Goal: Download file/media: Download file/media

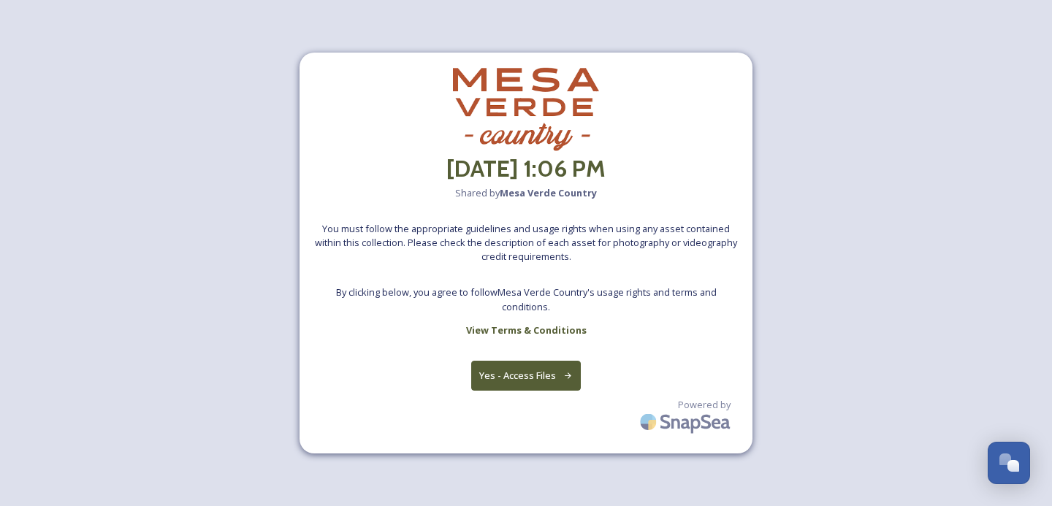
click at [550, 378] on button "Yes - Access Files" at bounding box center [526, 376] width 110 height 30
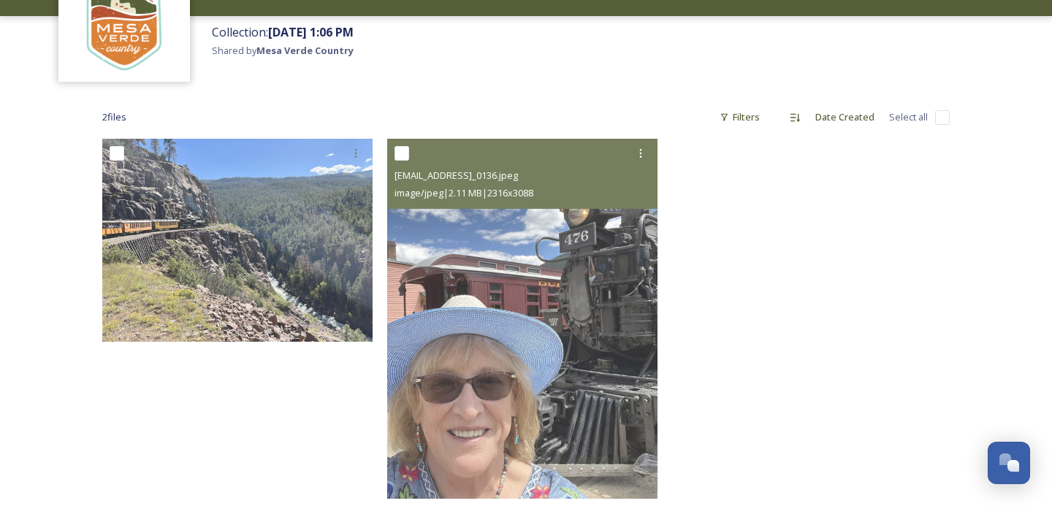
scroll to position [112, 0]
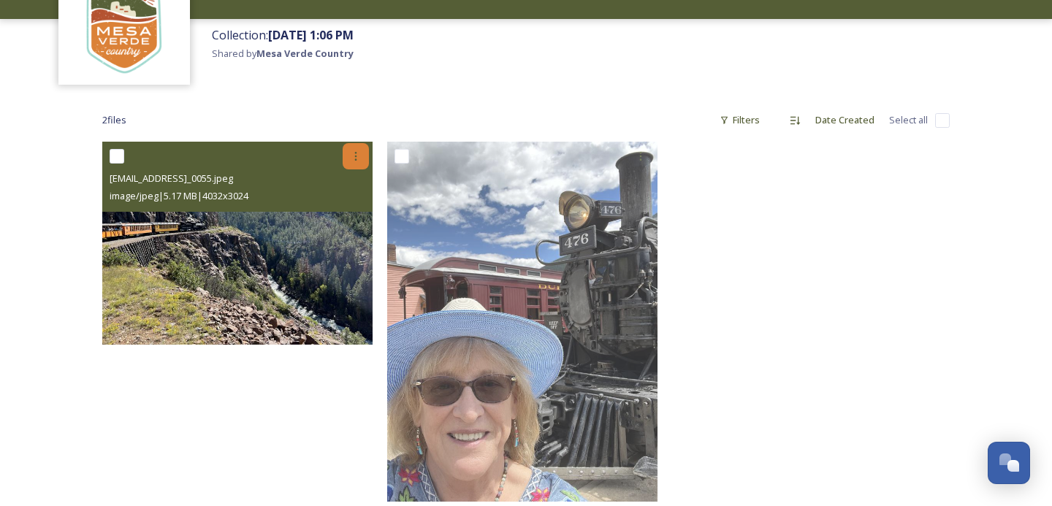
click at [351, 154] on icon at bounding box center [356, 156] width 12 height 12
click at [353, 214] on span "Download" at bounding box center [338, 217] width 45 height 14
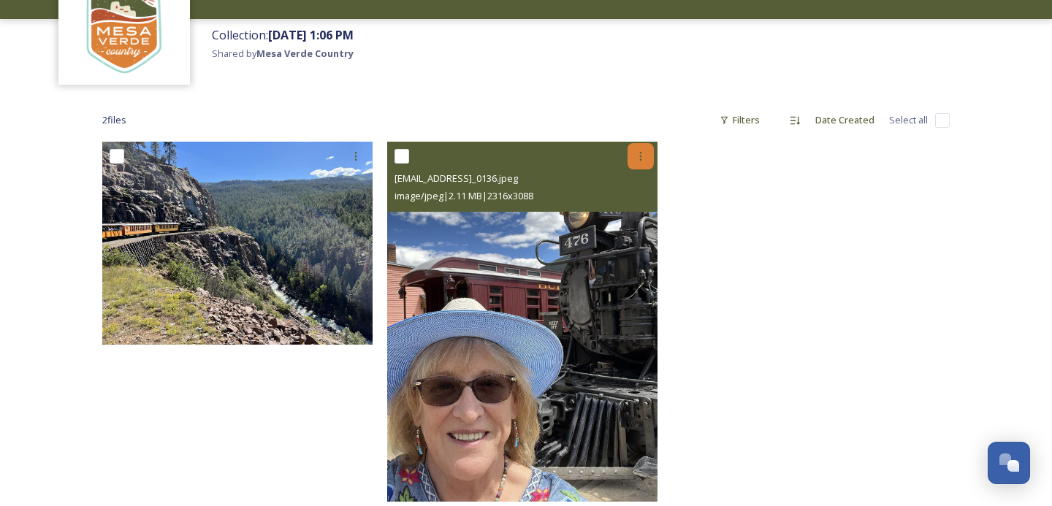
click at [643, 158] on icon at bounding box center [641, 156] width 12 height 12
click at [642, 215] on span "Download" at bounding box center [623, 217] width 45 height 14
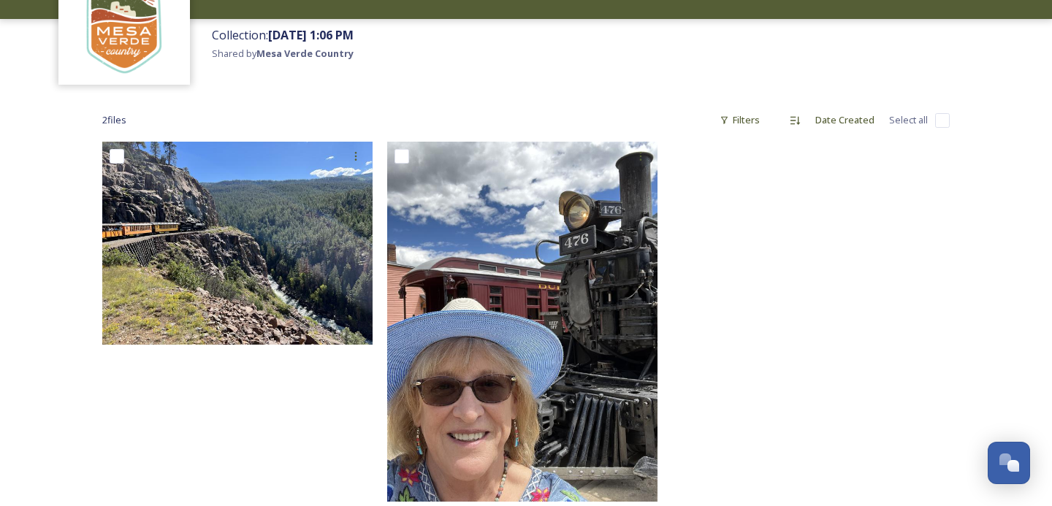
click at [575, 56] on div "Collection: August 19th, 1:06 PM Shared by Mesa Verde Country" at bounding box center [627, 55] width 847 height 72
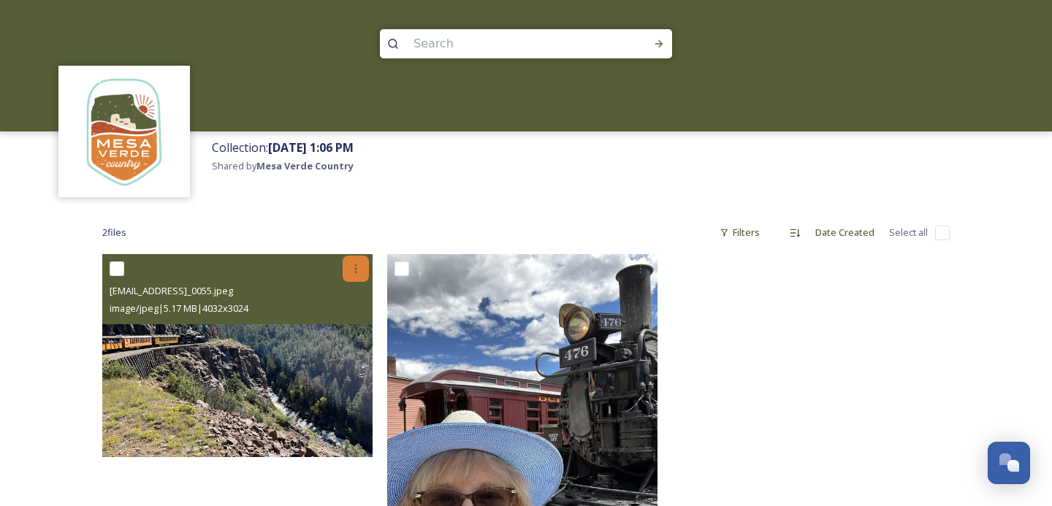
click at [355, 273] on icon at bounding box center [356, 269] width 12 height 12
click at [353, 320] on div "Download" at bounding box center [338, 329] width 59 height 28
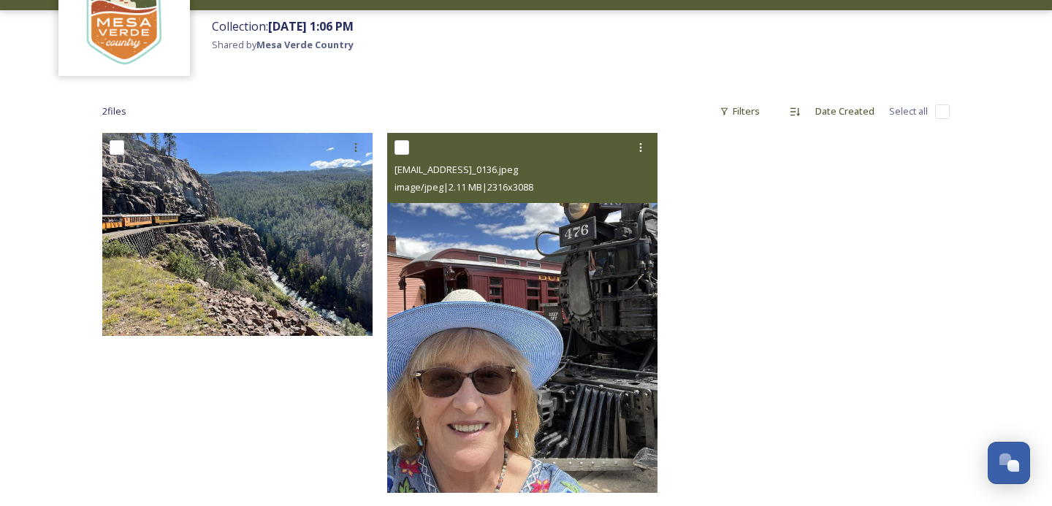
click at [544, 399] on img at bounding box center [522, 313] width 270 height 360
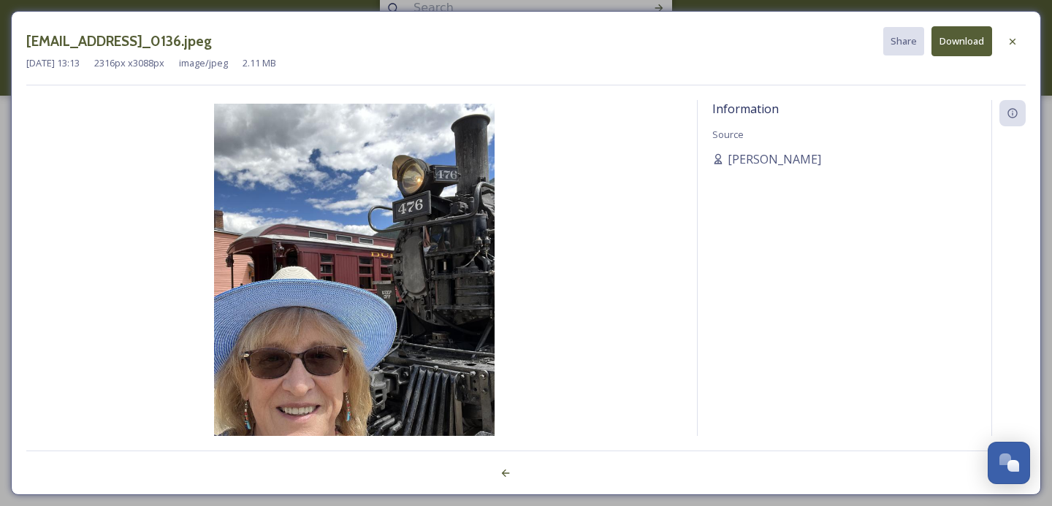
scroll to position [34, 0]
click at [1008, 37] on icon at bounding box center [1012, 42] width 12 height 12
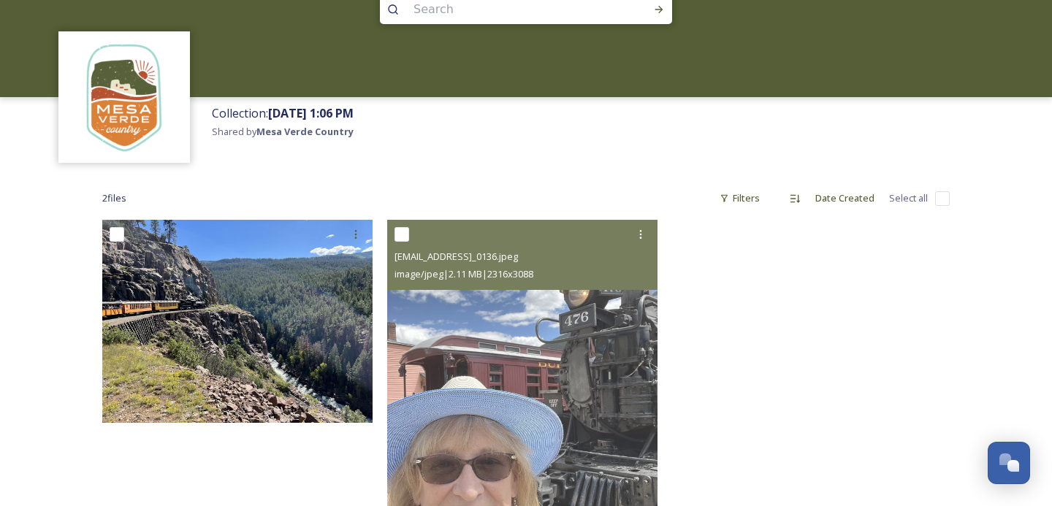
scroll to position [121, 0]
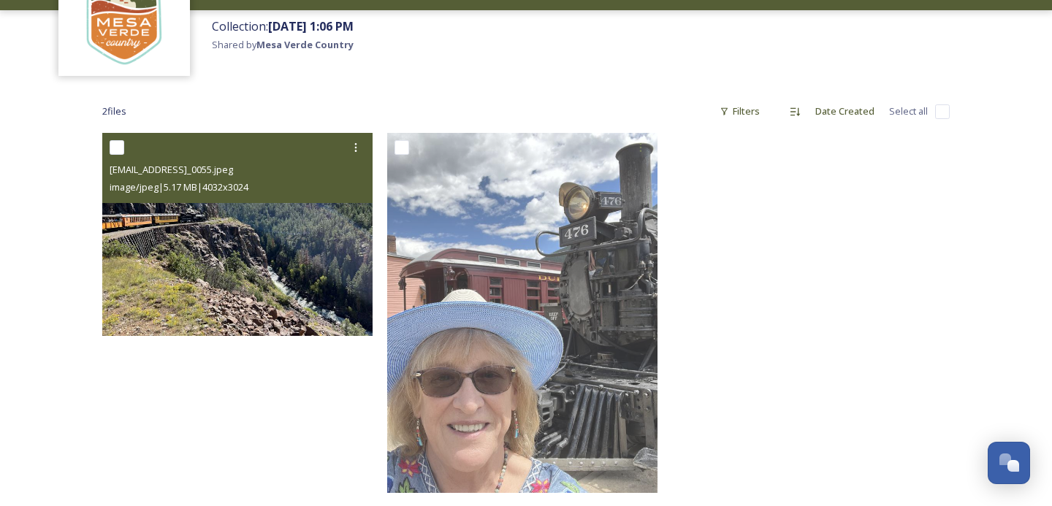
click at [247, 256] on img at bounding box center [237, 234] width 270 height 203
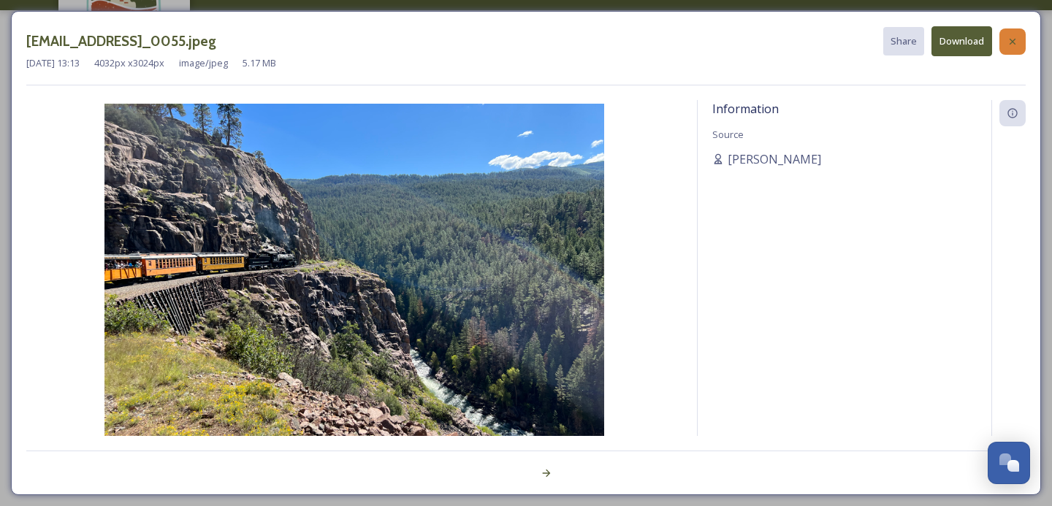
click at [1014, 33] on div at bounding box center [1012, 41] width 26 height 26
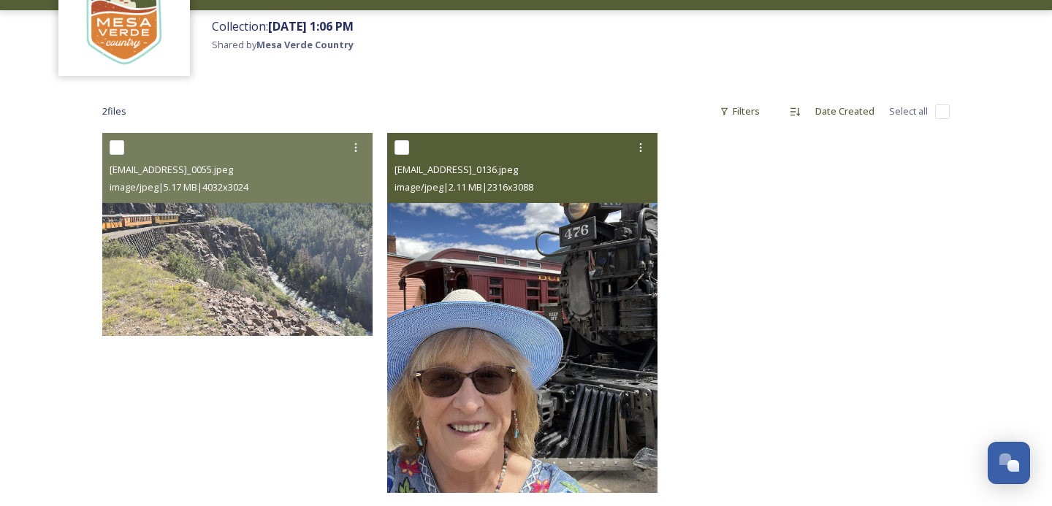
click at [549, 282] on img at bounding box center [522, 313] width 270 height 360
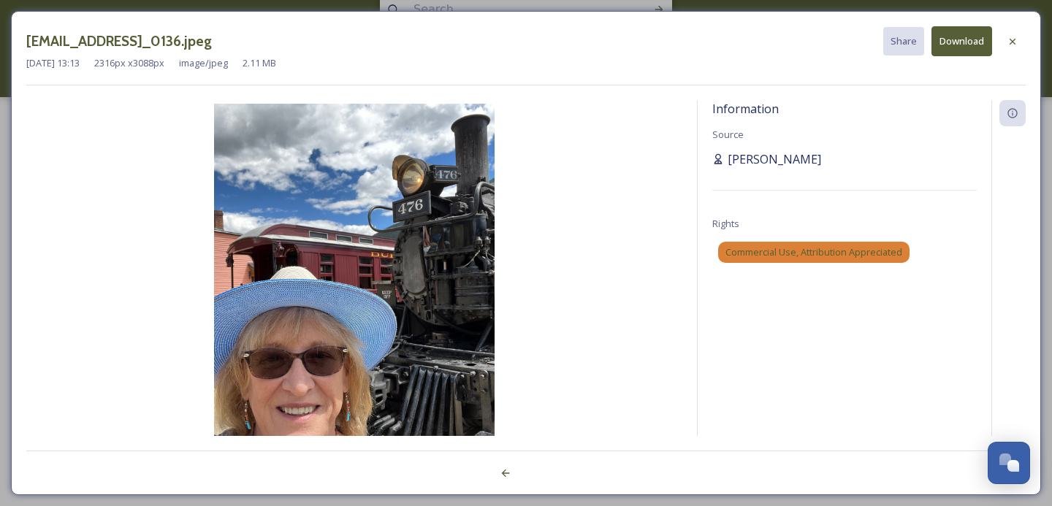
click at [754, 158] on span "Linda Macdonald" at bounding box center [773, 159] width 93 height 18
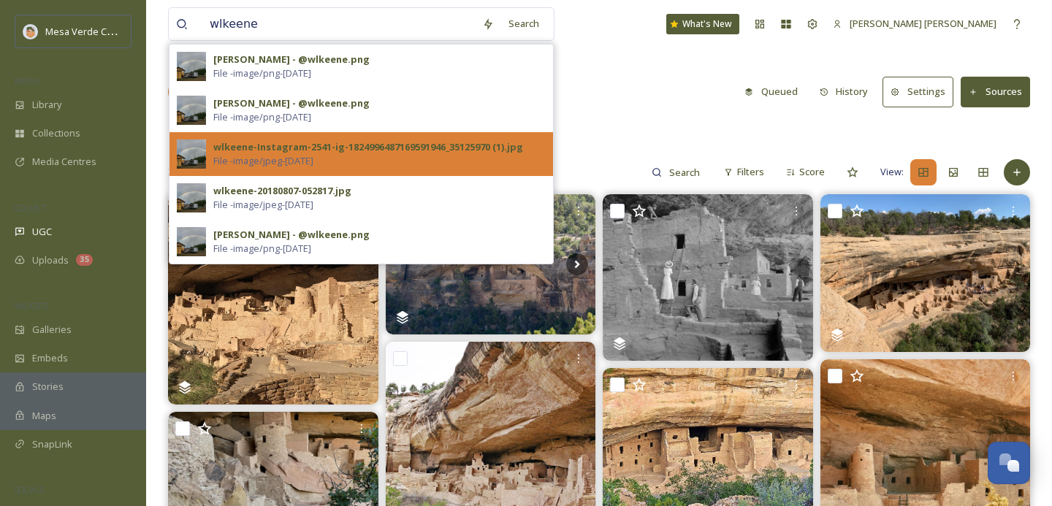
type input "wlkeene"
click at [381, 167] on div "wlkeene-Instagram-2541-ig-1824996487169591946_35125970 (1).jpg File - image/jpe…" at bounding box center [379, 154] width 332 height 28
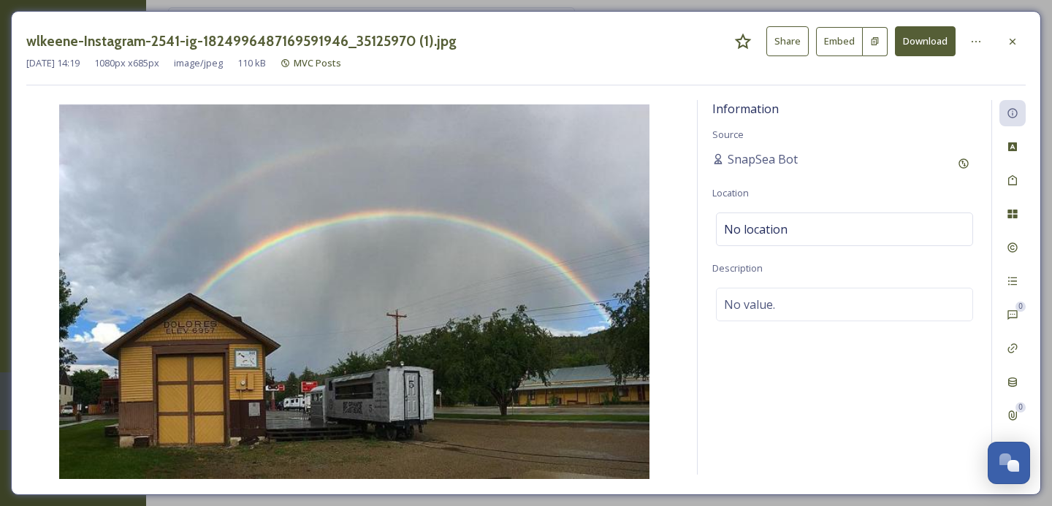
click at [921, 27] on button "Download" at bounding box center [925, 41] width 61 height 30
click at [565, 63] on div "Sep 17 2024 14:19 1080 px x 685 px image/jpeg 110 kB MVC Posts" at bounding box center [525, 63] width 999 height 14
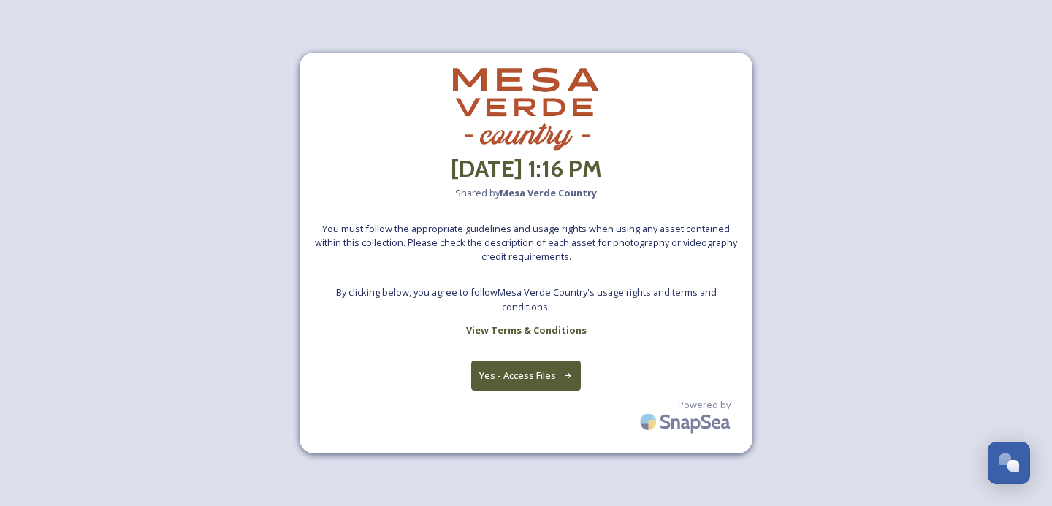
click at [567, 380] on icon at bounding box center [567, 375] width 9 height 9
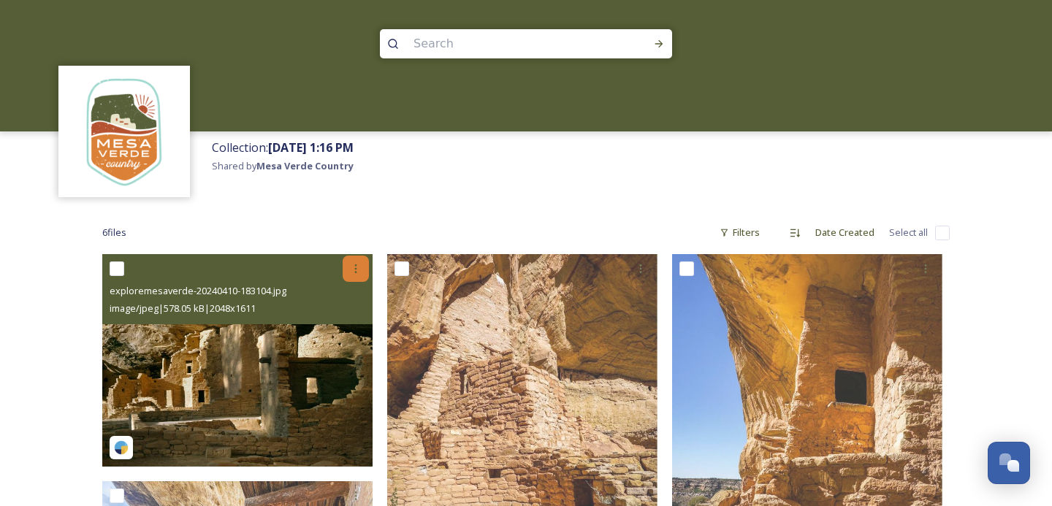
click at [359, 264] on icon at bounding box center [356, 269] width 12 height 12
click at [351, 329] on span "Download" at bounding box center [338, 329] width 45 height 14
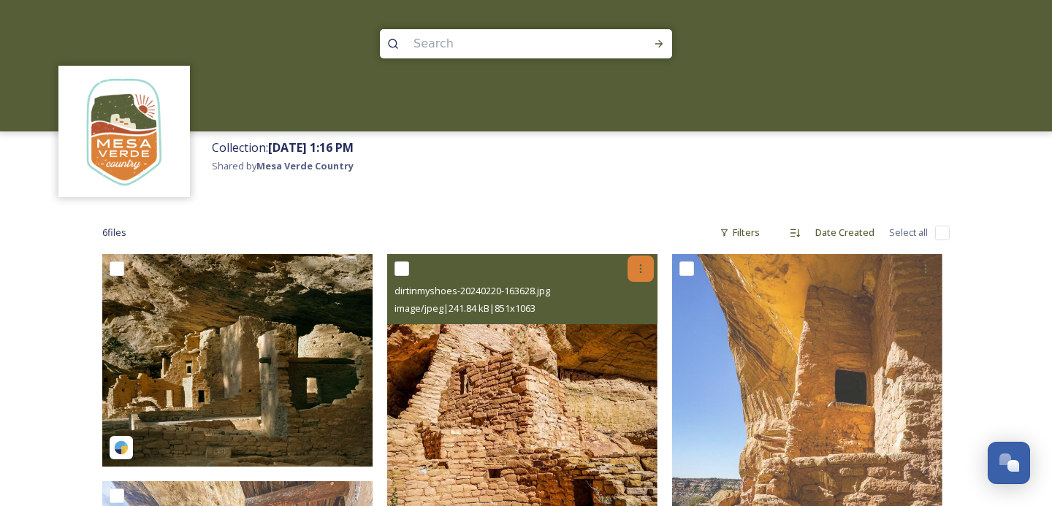
click at [635, 267] on icon at bounding box center [641, 269] width 12 height 12
click at [635, 332] on span "Download" at bounding box center [623, 329] width 45 height 14
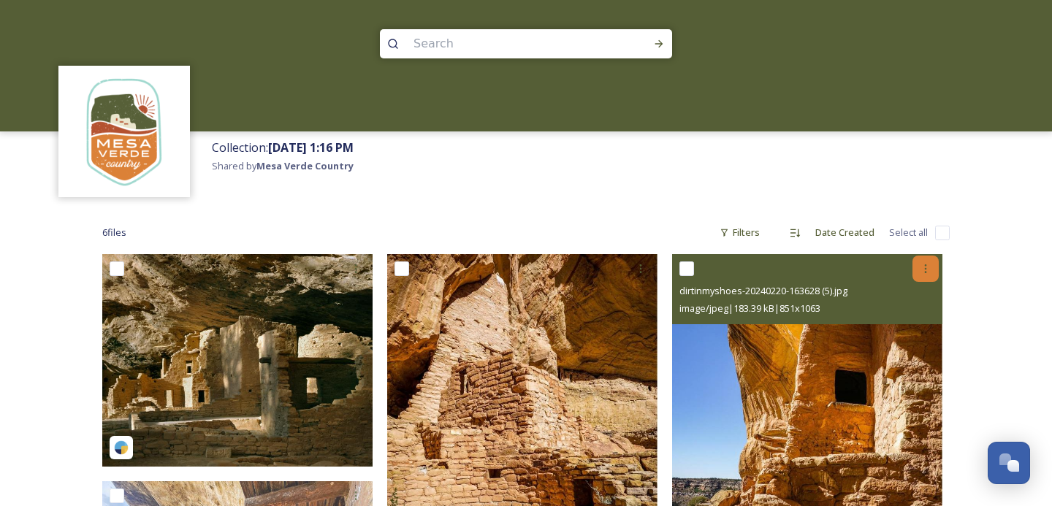
click at [936, 275] on div at bounding box center [925, 269] width 26 height 26
click at [899, 327] on span "Download" at bounding box center [908, 329] width 45 height 14
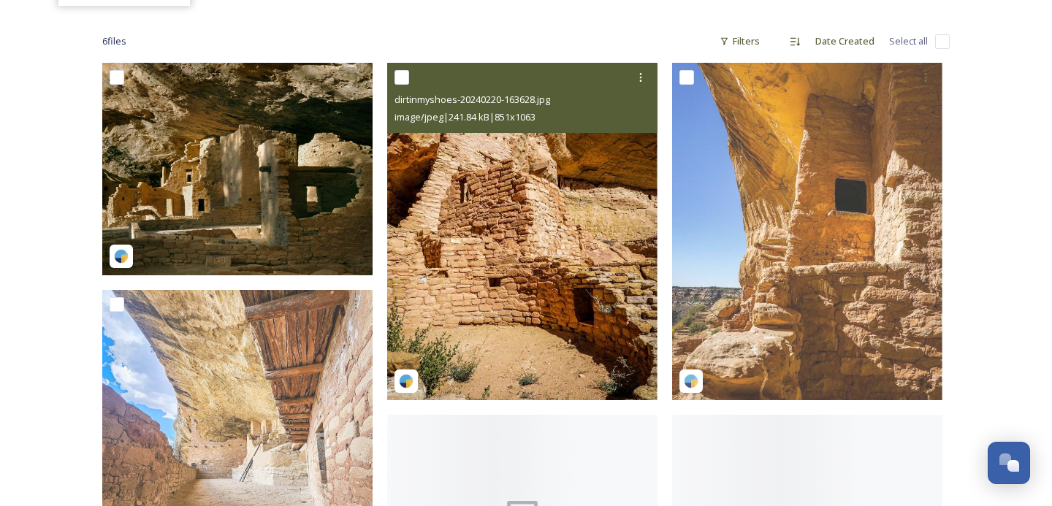
scroll to position [192, 0]
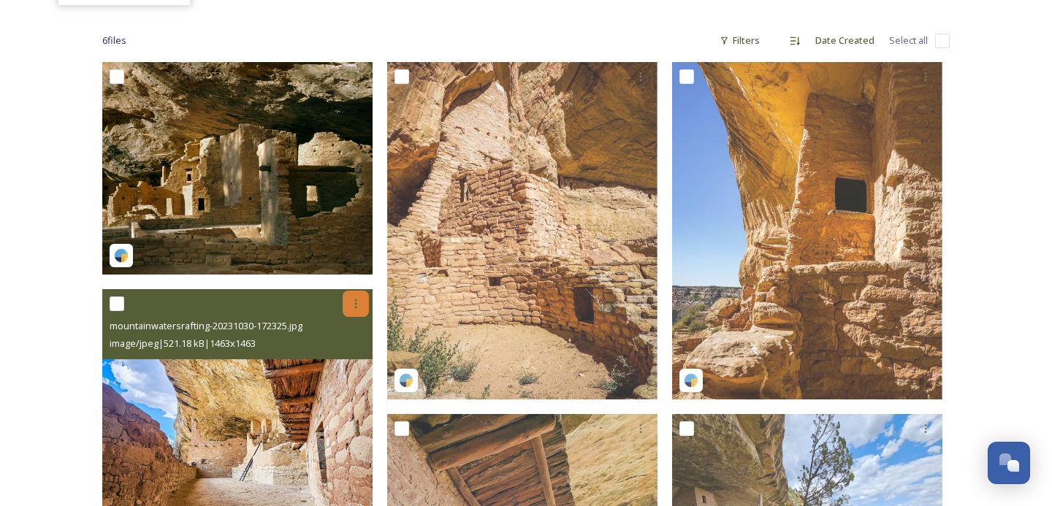
click at [347, 296] on div at bounding box center [356, 304] width 26 height 26
click at [356, 360] on span "Download" at bounding box center [338, 364] width 45 height 14
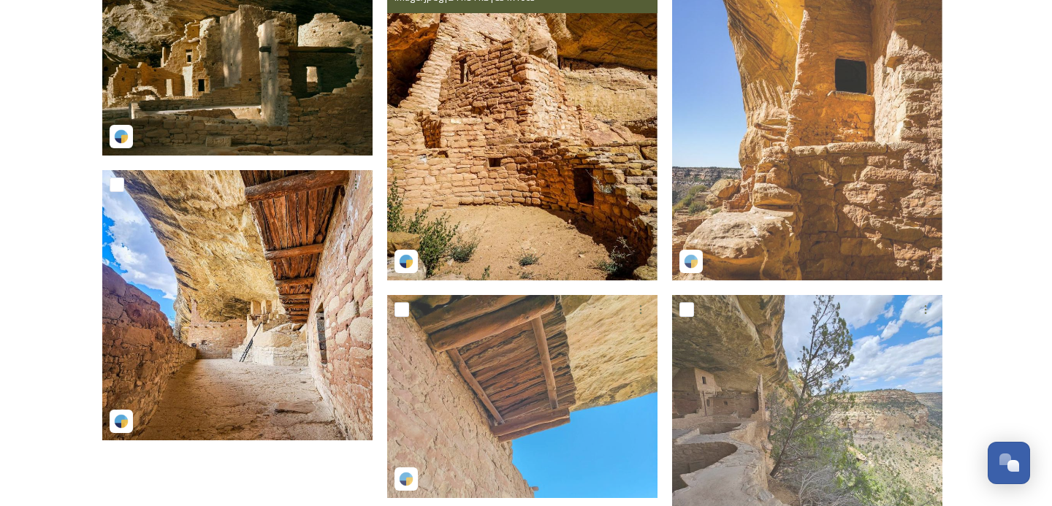
scroll to position [313, 0]
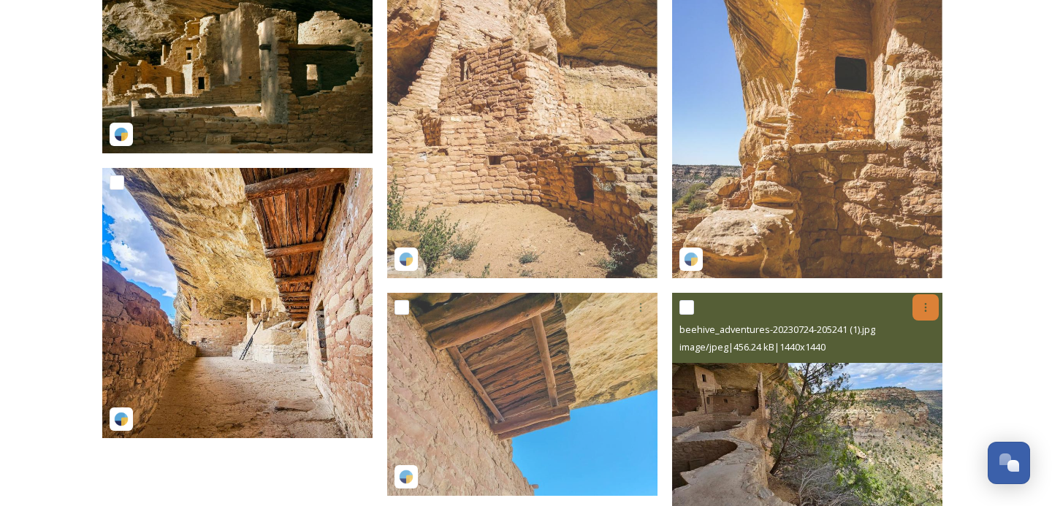
click at [924, 308] on icon at bounding box center [925, 308] width 12 height 12
click at [899, 367] on span "Download" at bounding box center [908, 368] width 45 height 14
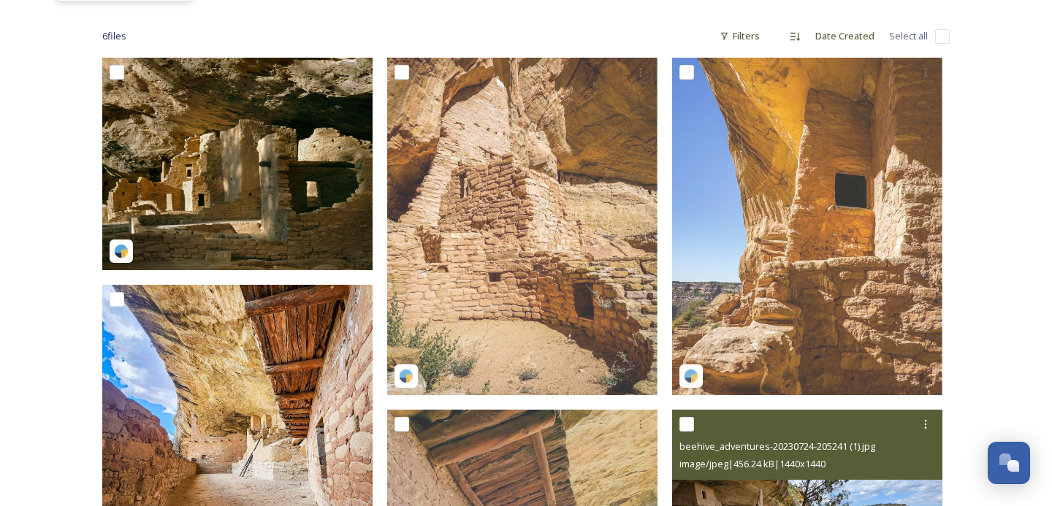
scroll to position [126, 0]
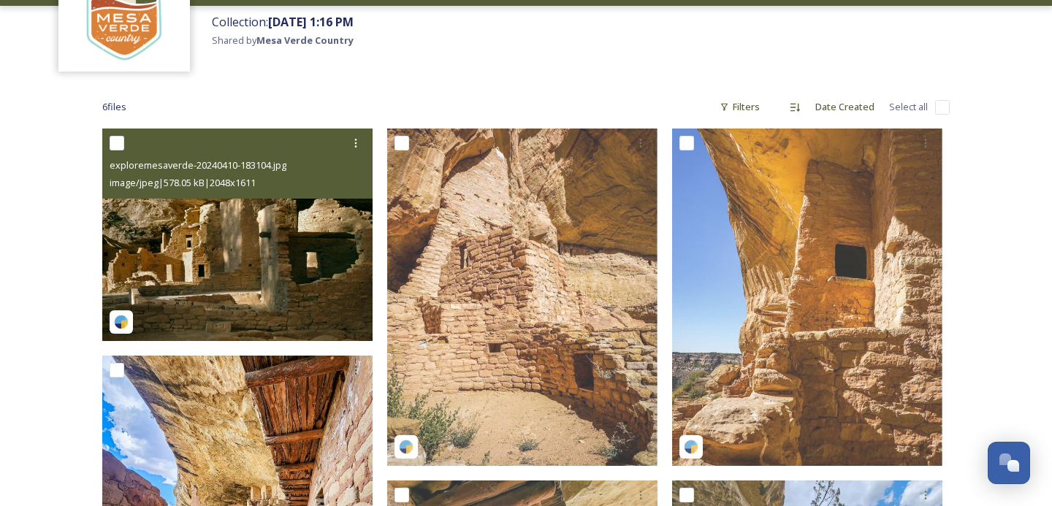
click at [286, 264] on img at bounding box center [237, 235] width 270 height 213
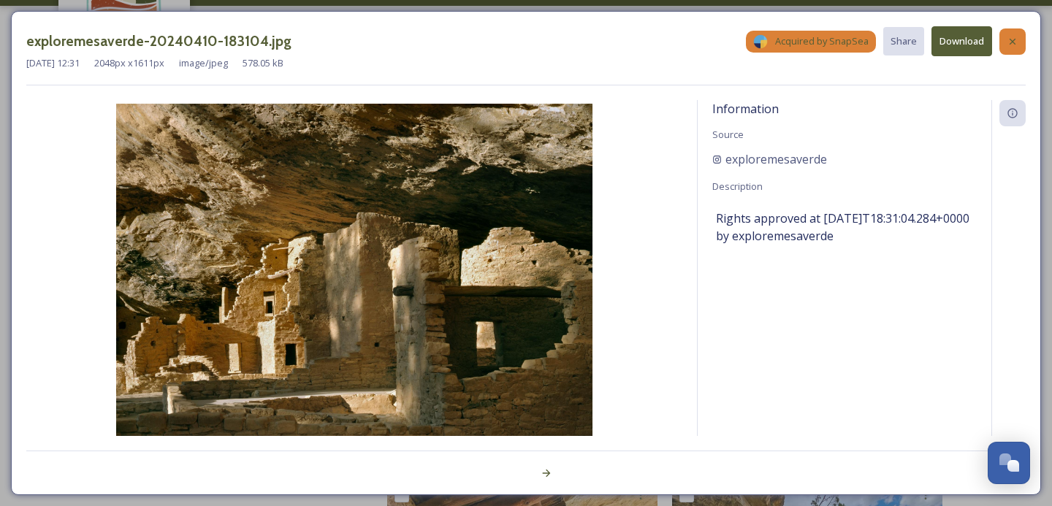
click at [1008, 44] on icon at bounding box center [1012, 42] width 12 height 12
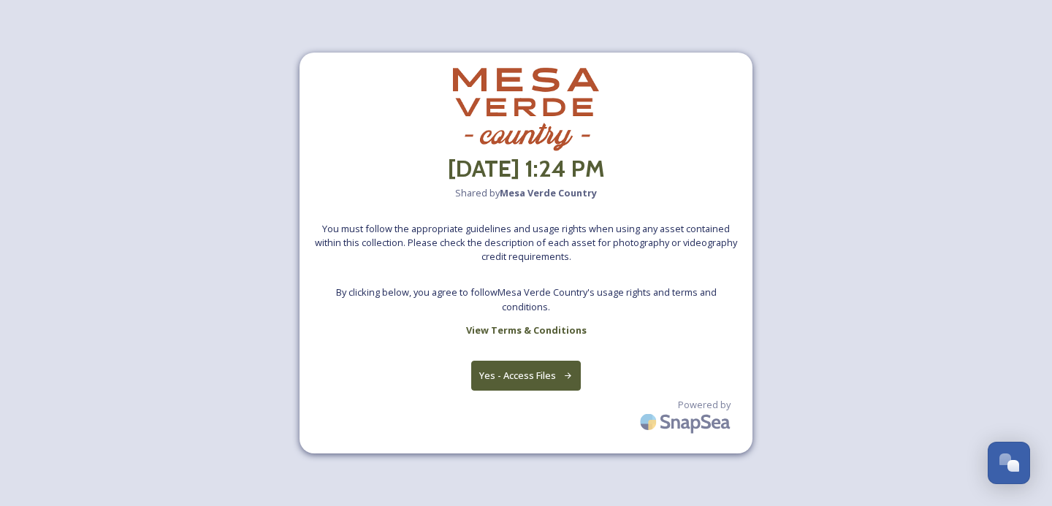
click at [556, 370] on button "Yes - Access Files" at bounding box center [526, 376] width 110 height 30
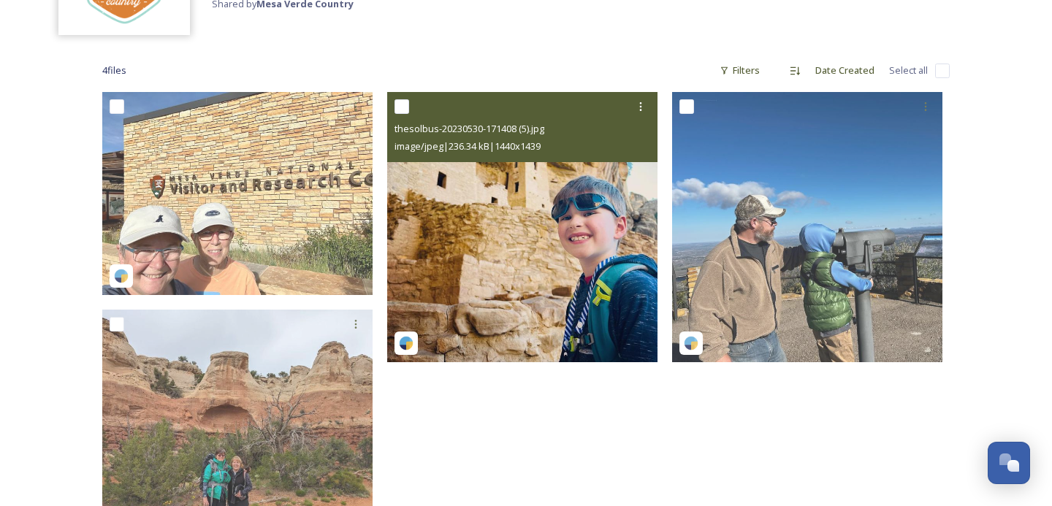
scroll to position [167, 0]
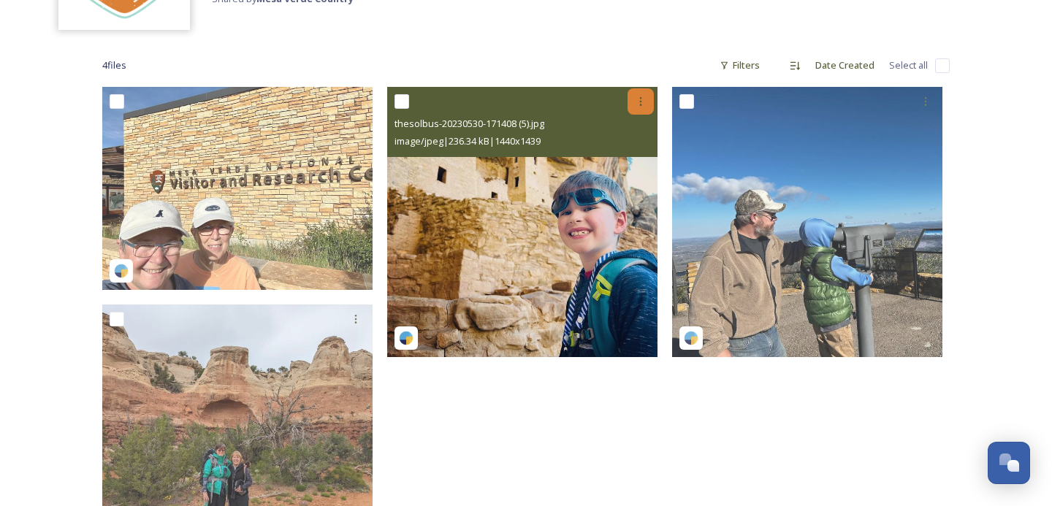
click at [638, 105] on icon at bounding box center [641, 102] width 12 height 12
click at [626, 164] on span "Download" at bounding box center [623, 162] width 45 height 14
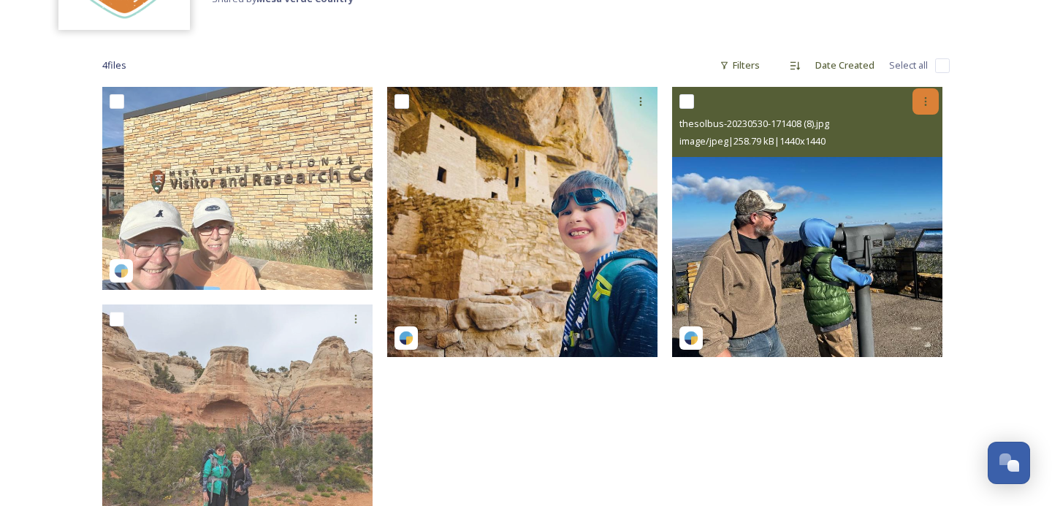
click at [922, 108] on div at bounding box center [925, 101] width 26 height 26
click at [914, 157] on span "Download" at bounding box center [908, 162] width 45 height 14
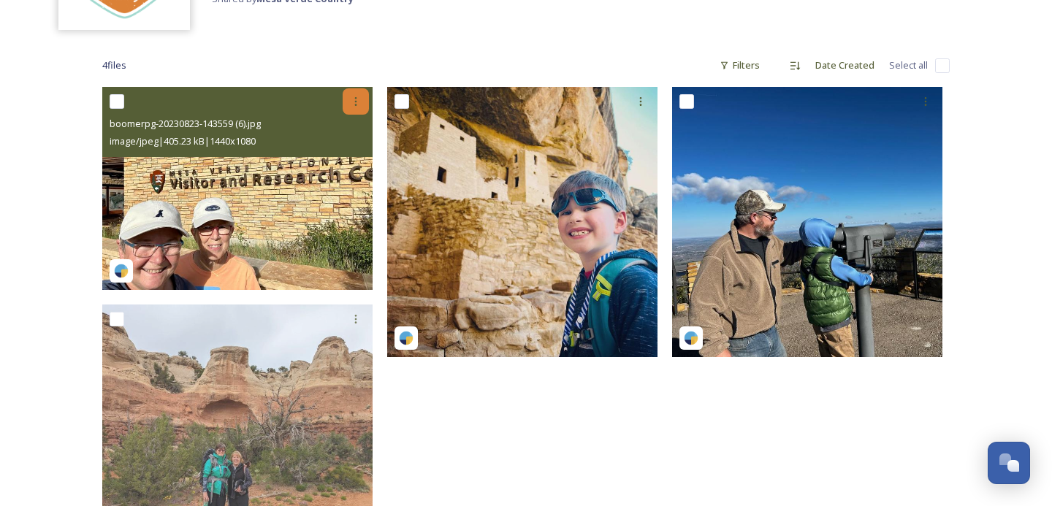
click at [353, 98] on icon at bounding box center [356, 102] width 12 height 12
click at [340, 160] on span "Download" at bounding box center [338, 162] width 45 height 14
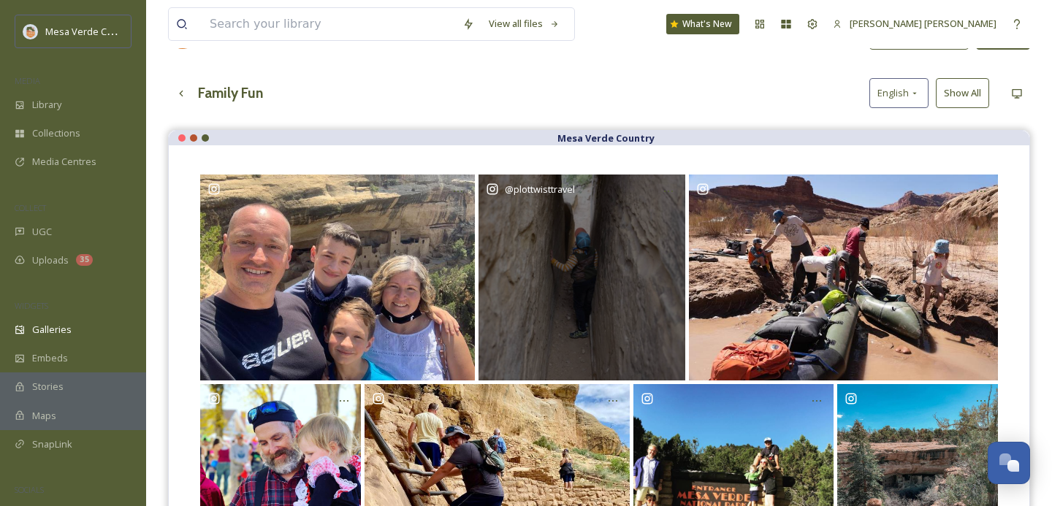
scroll to position [60, 0]
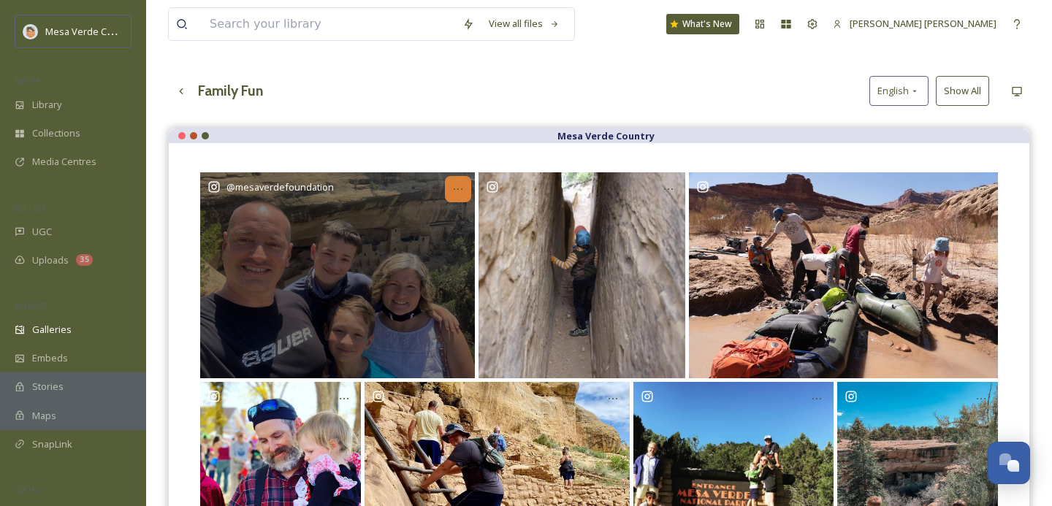
click at [459, 185] on icon at bounding box center [458, 189] width 12 height 12
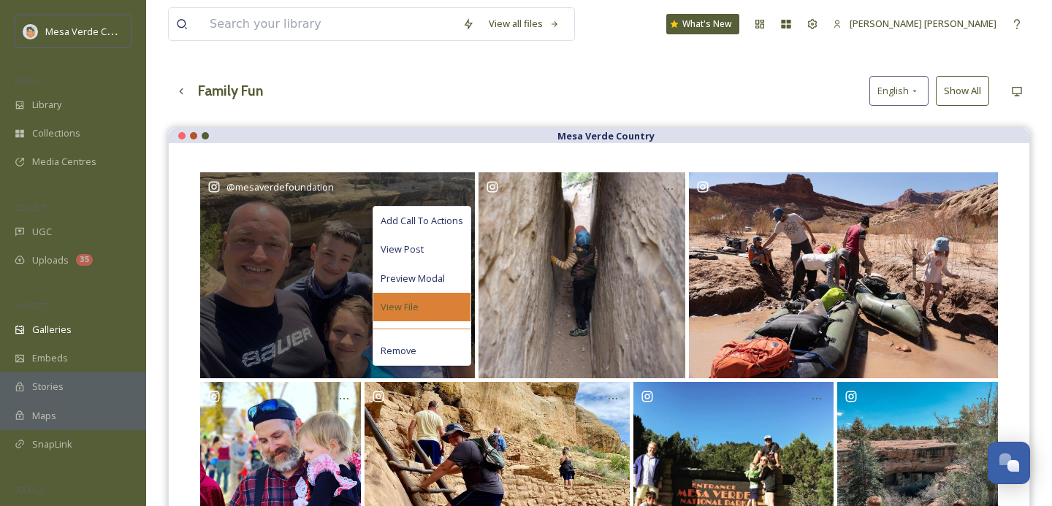
click at [428, 302] on div "View File" at bounding box center [421, 307] width 97 height 28
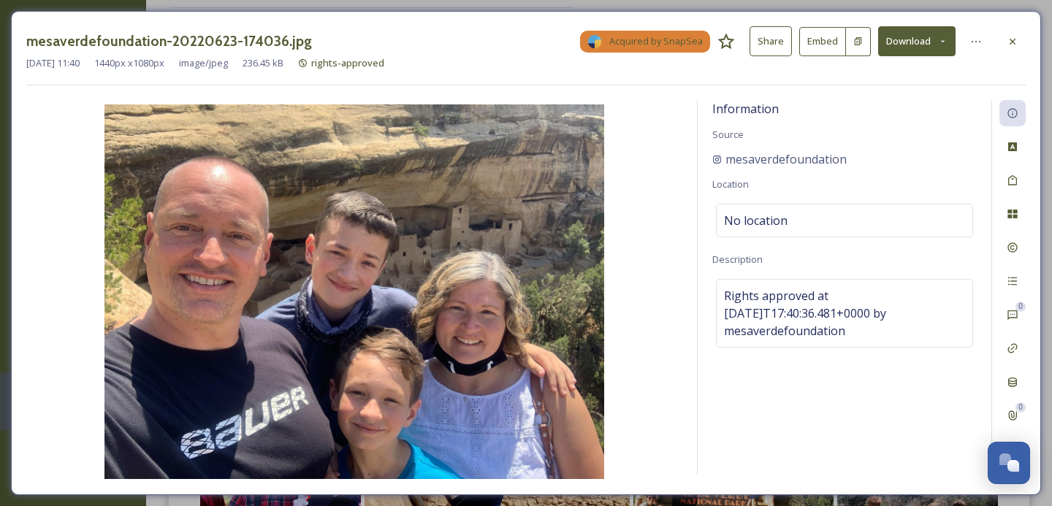
click at [900, 45] on button "Download" at bounding box center [916, 41] width 77 height 30
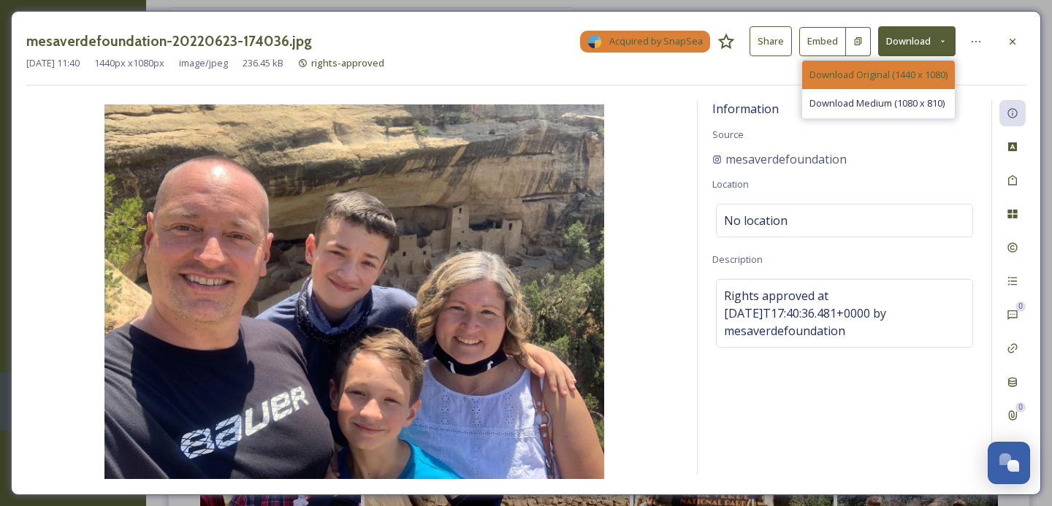
click at [893, 77] on span "Download Original (1440 x 1080)" at bounding box center [878, 75] width 138 height 14
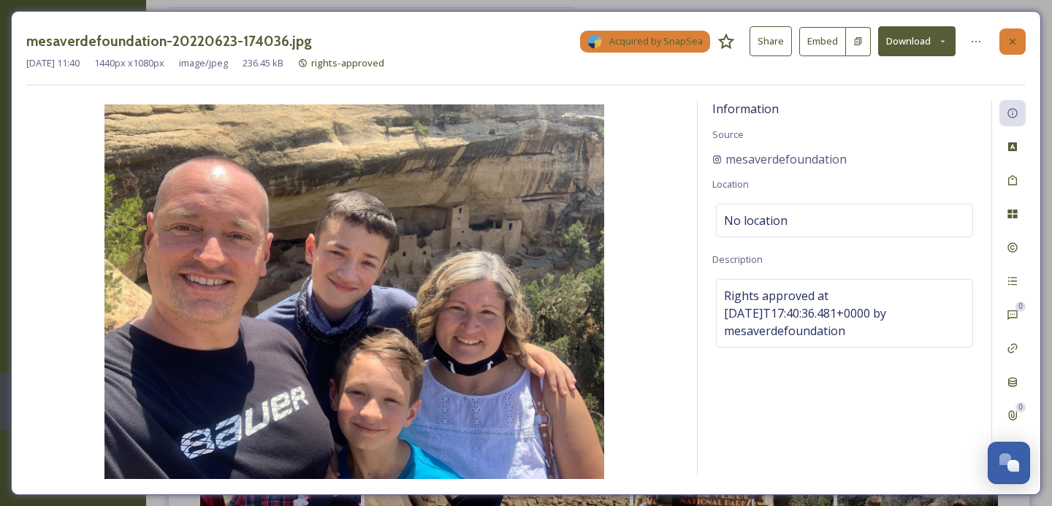
click at [1014, 42] on icon at bounding box center [1012, 42] width 12 height 12
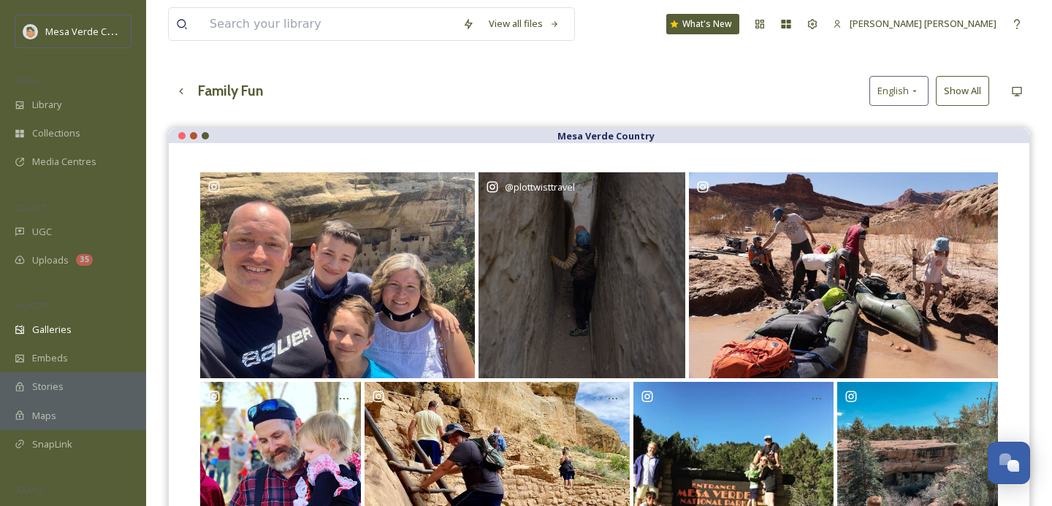
scroll to position [220, 0]
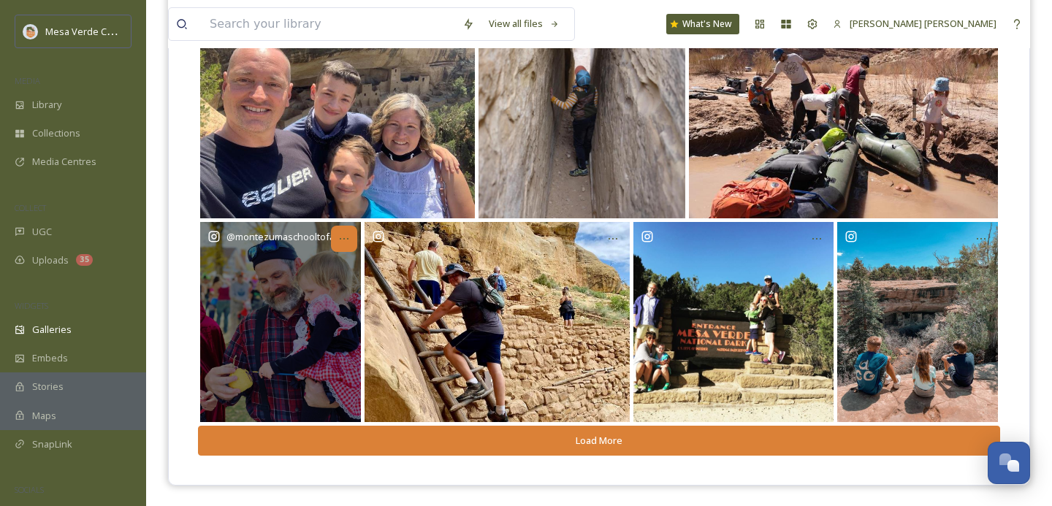
click at [345, 240] on icon at bounding box center [344, 239] width 12 height 12
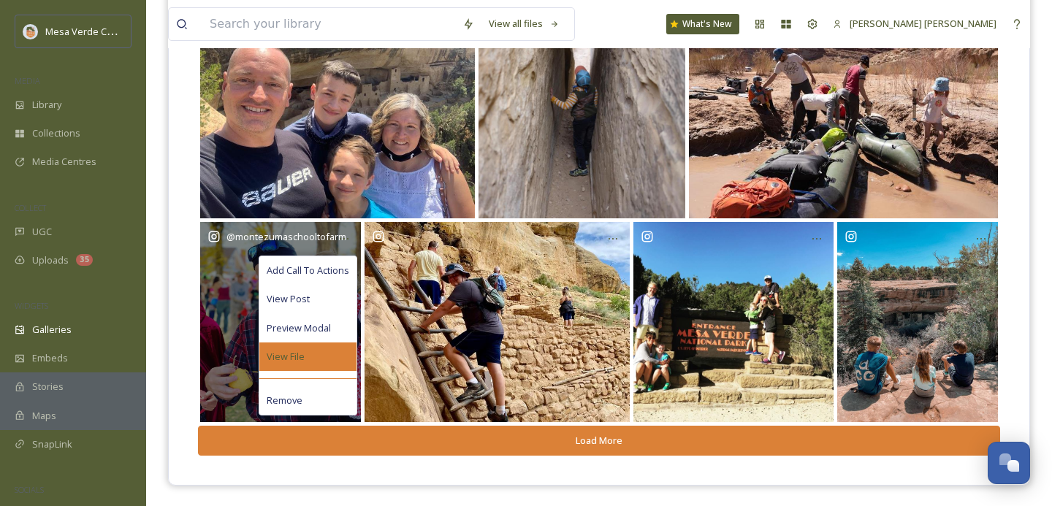
click at [325, 356] on div "View File" at bounding box center [307, 357] width 97 height 28
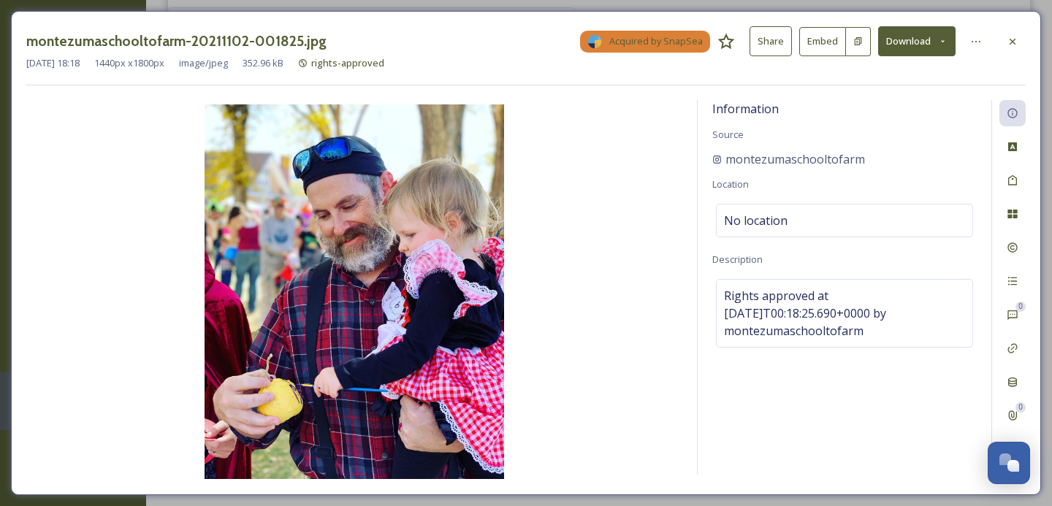
click at [920, 52] on button "Download" at bounding box center [916, 41] width 77 height 30
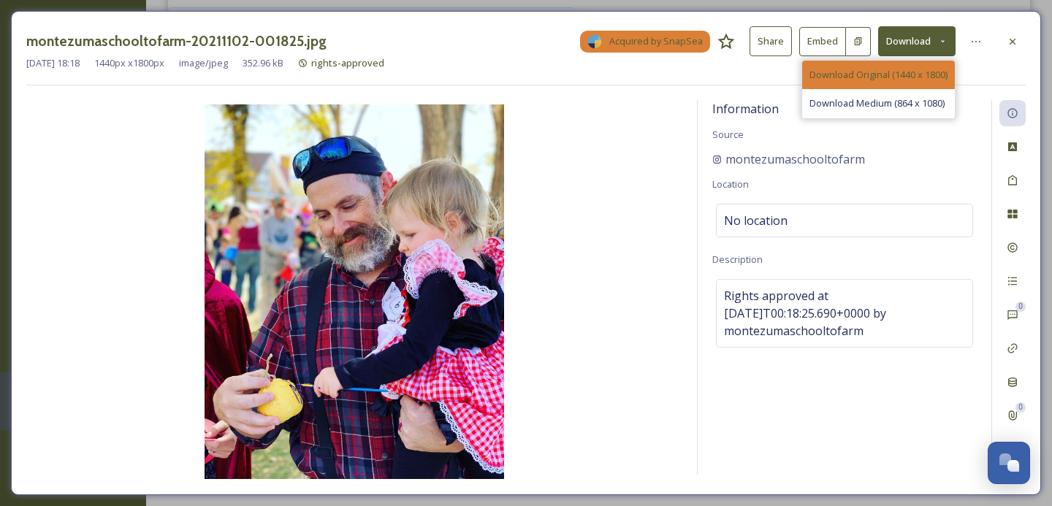
click at [913, 77] on span "Download Original (1440 x 1800)" at bounding box center [878, 75] width 138 height 14
